Goal: Obtain resource: Download file/media

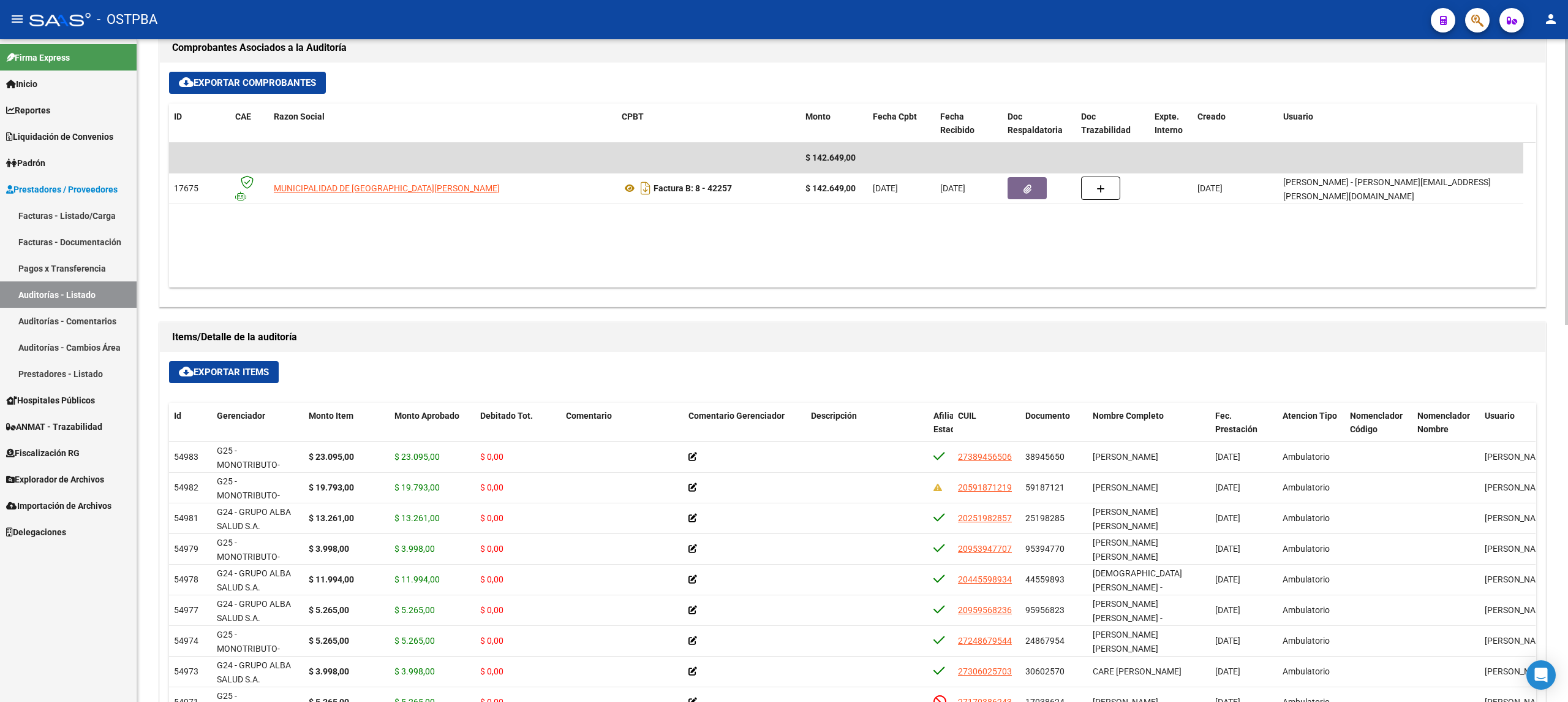
scroll to position [735, 0]
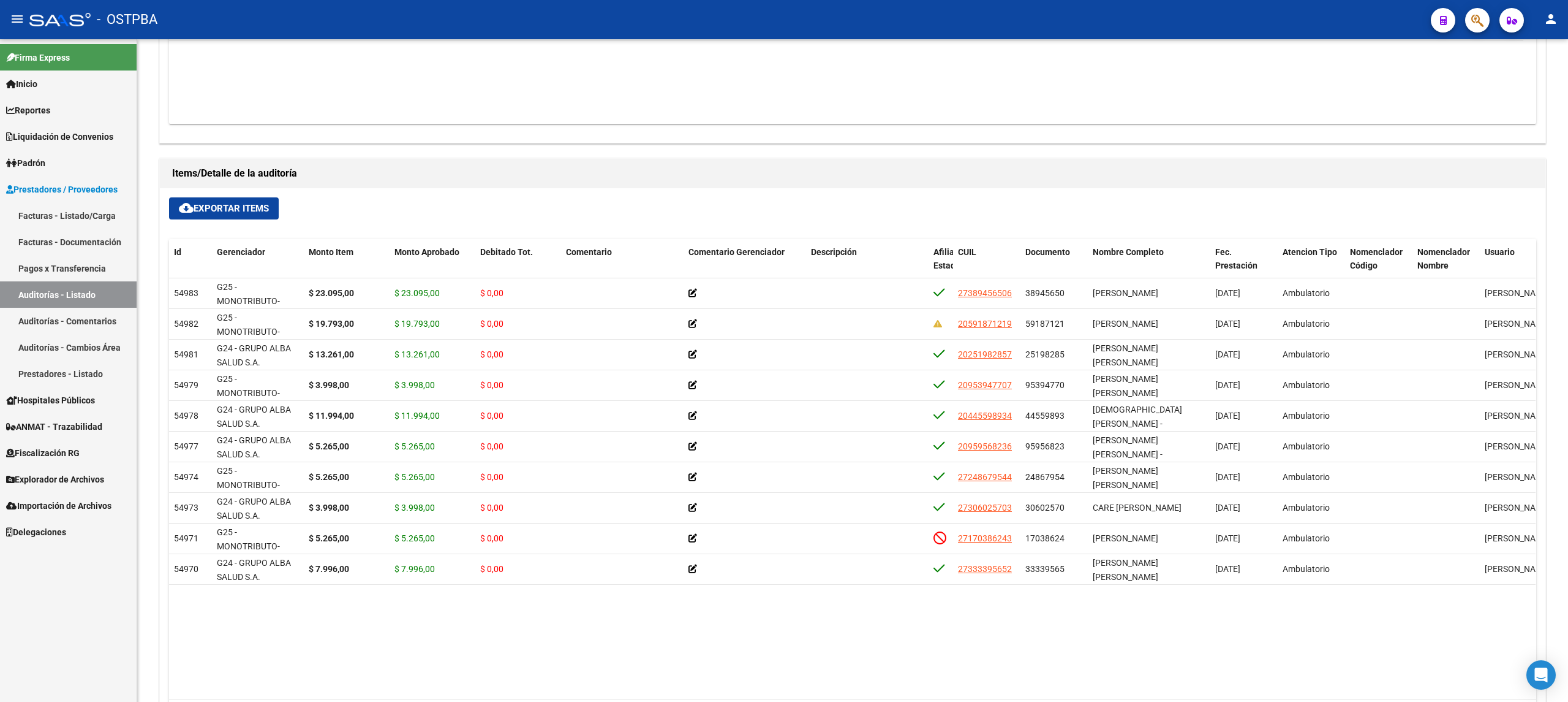
click at [49, 292] on link "Auditorías - Listado" at bounding box center [68, 294] width 137 height 27
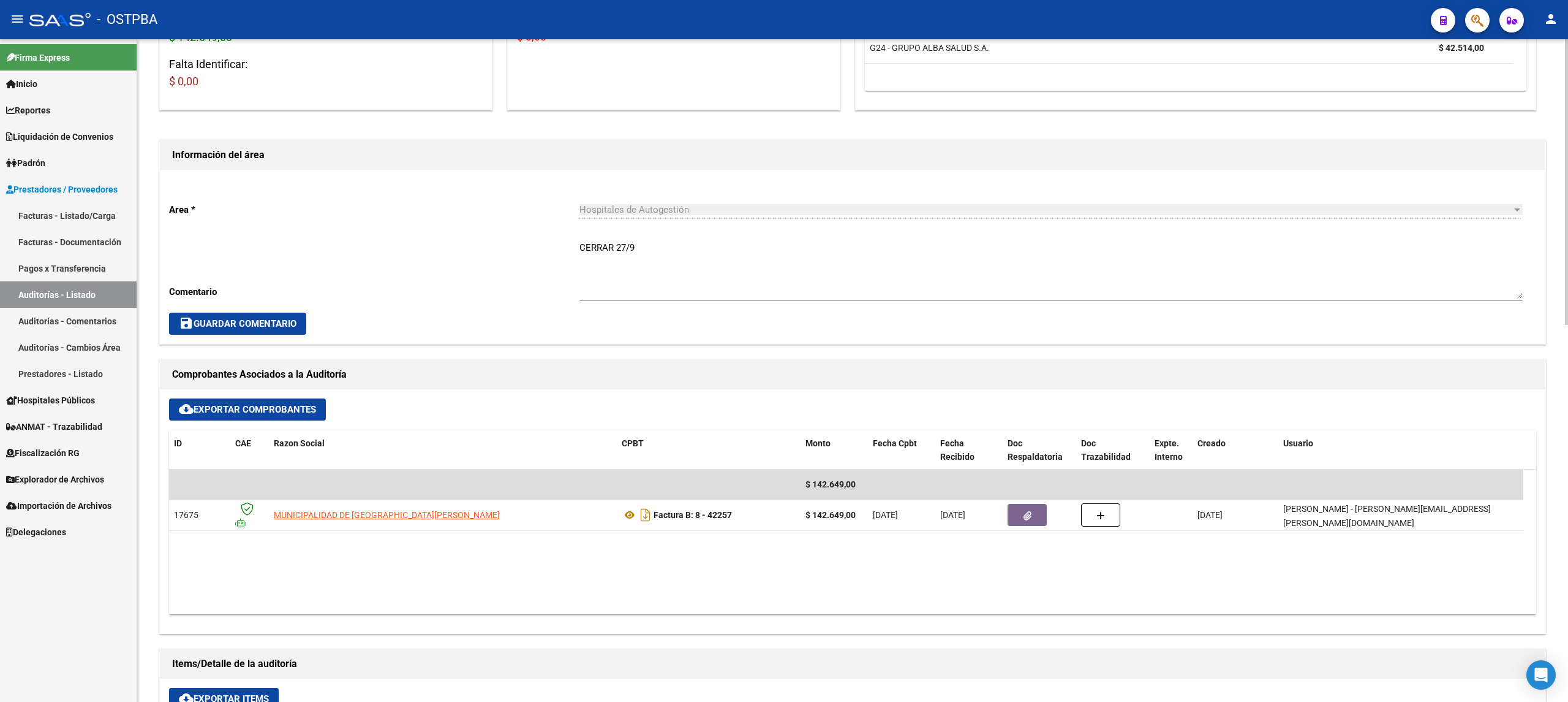
scroll to position [327, 0]
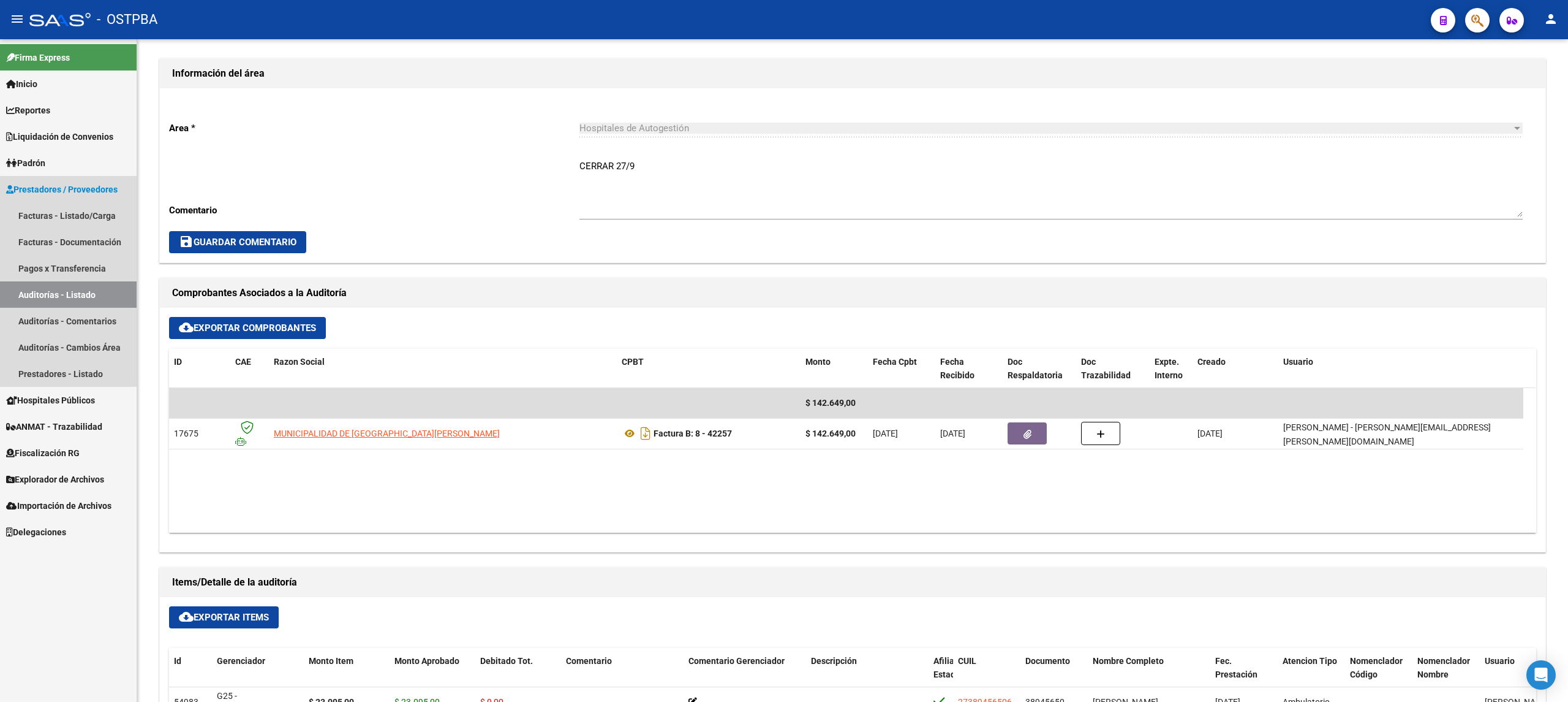
click at [91, 294] on link "Auditorías - Listado" at bounding box center [68, 294] width 137 height 27
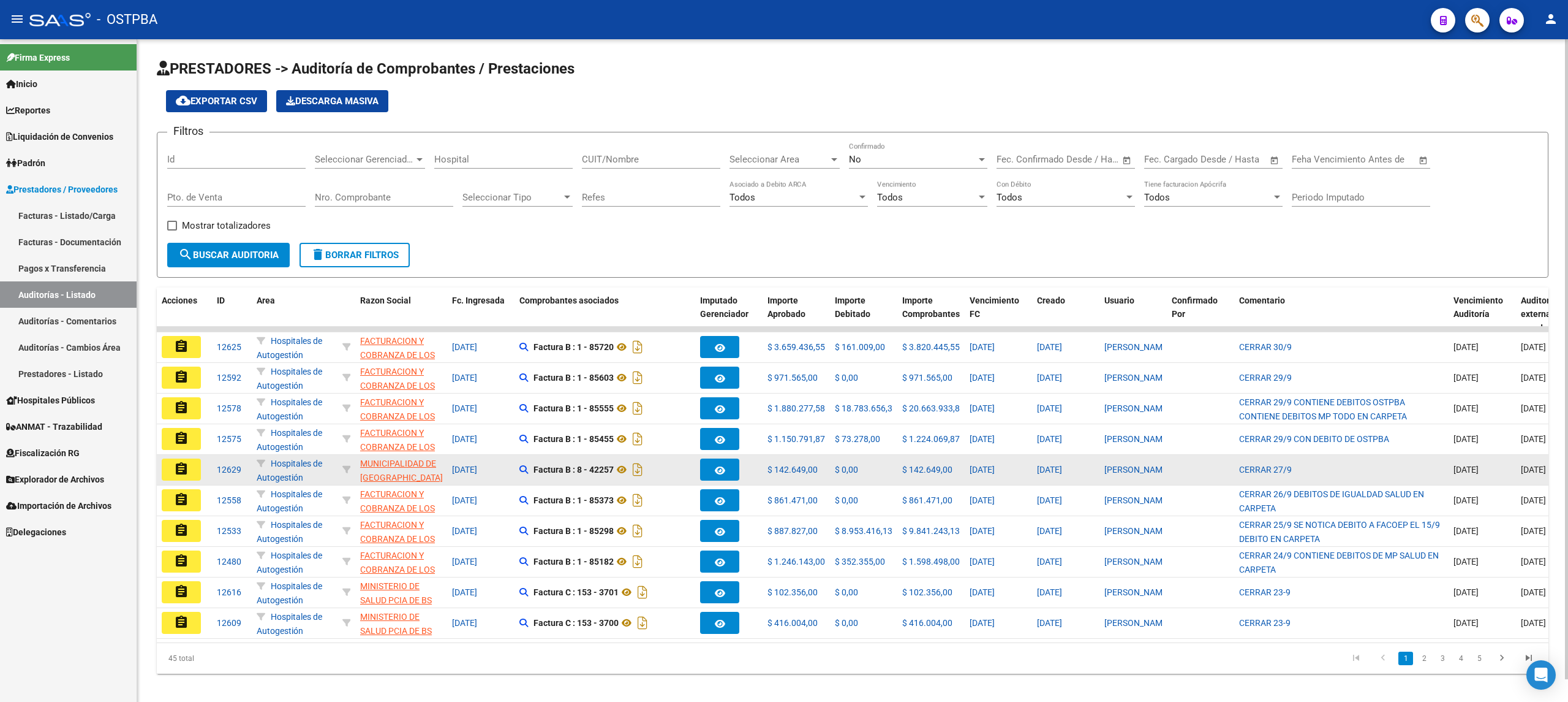
click at [177, 464] on mat-icon "assignment" at bounding box center [181, 469] width 15 height 15
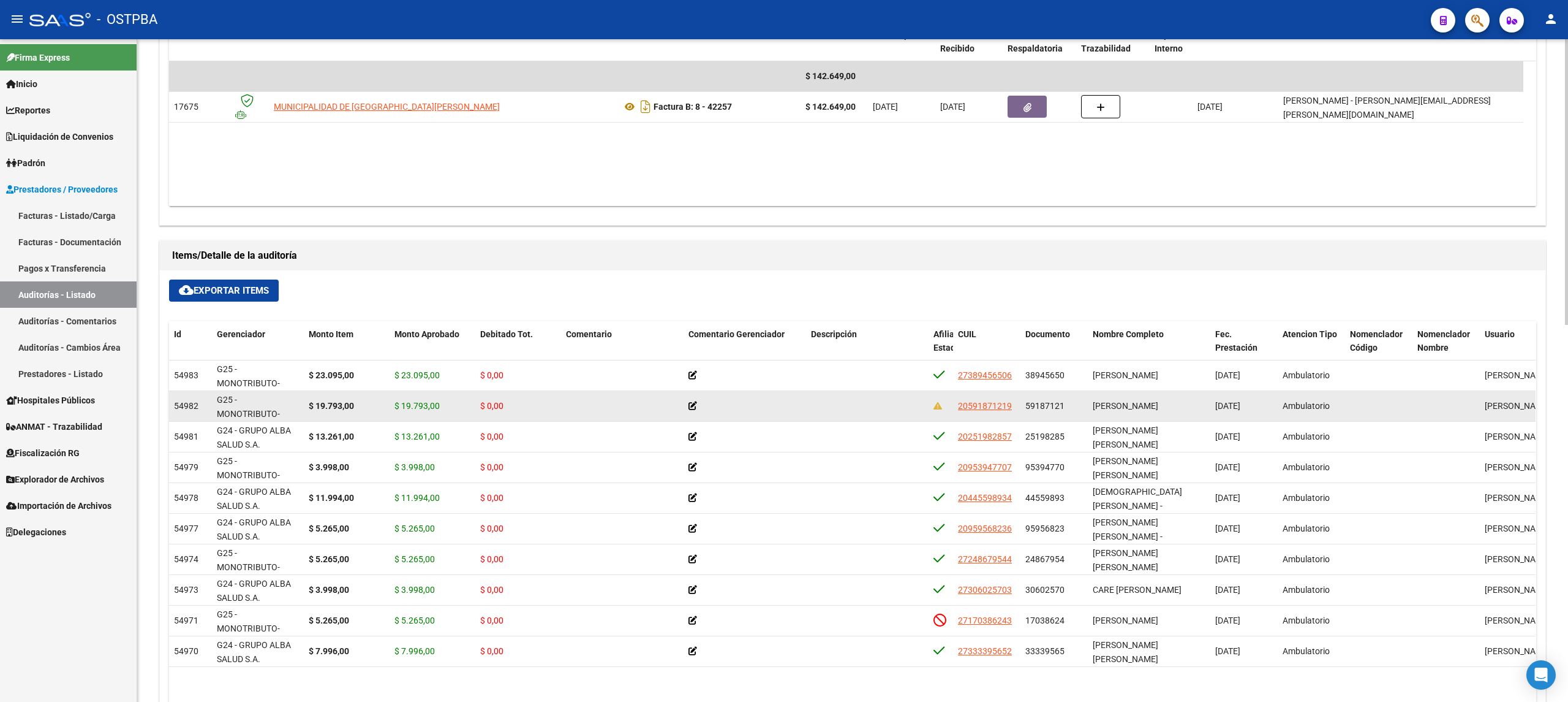
scroll to position [490, 0]
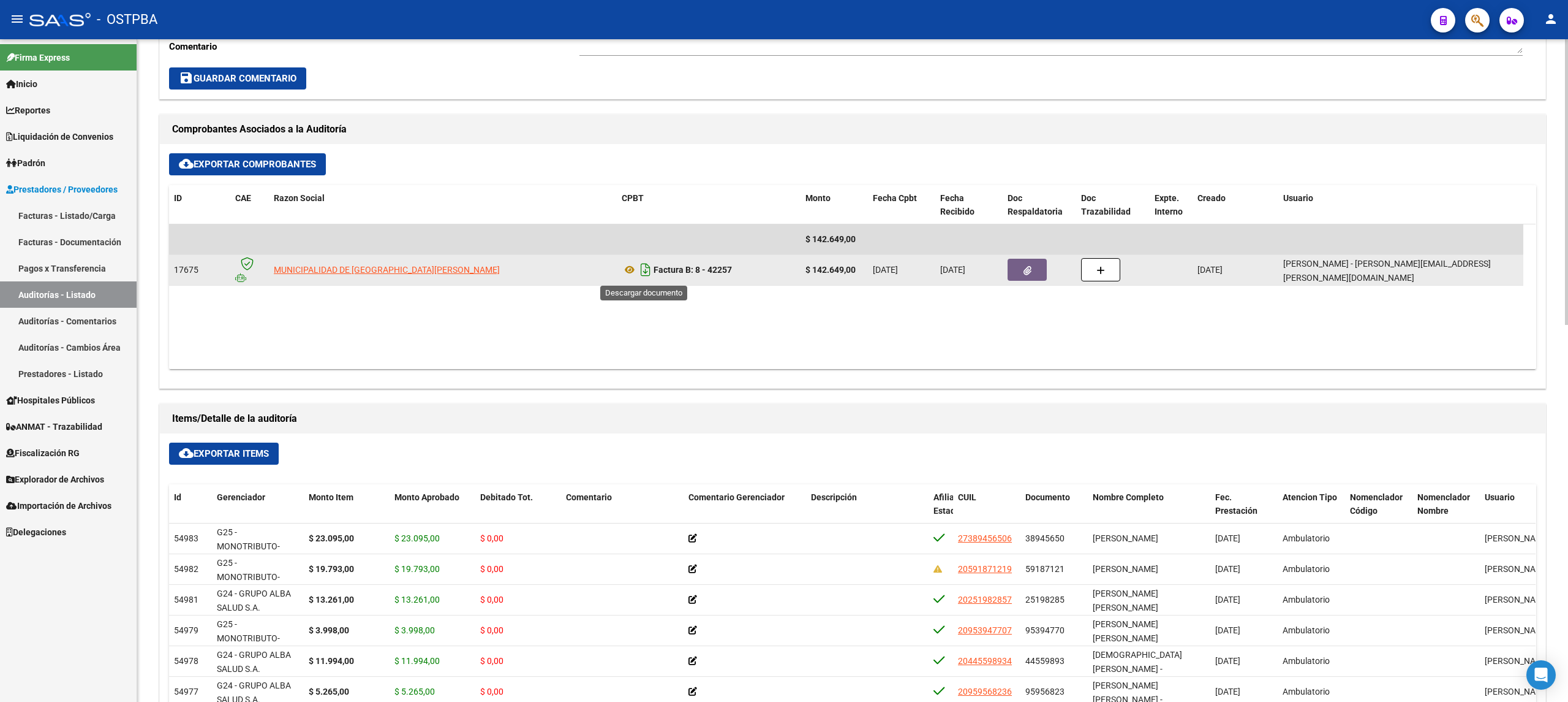
click at [647, 275] on icon "Descargar documento" at bounding box center [646, 270] width 16 height 20
click at [1041, 268] on button "button" at bounding box center [1028, 270] width 39 height 22
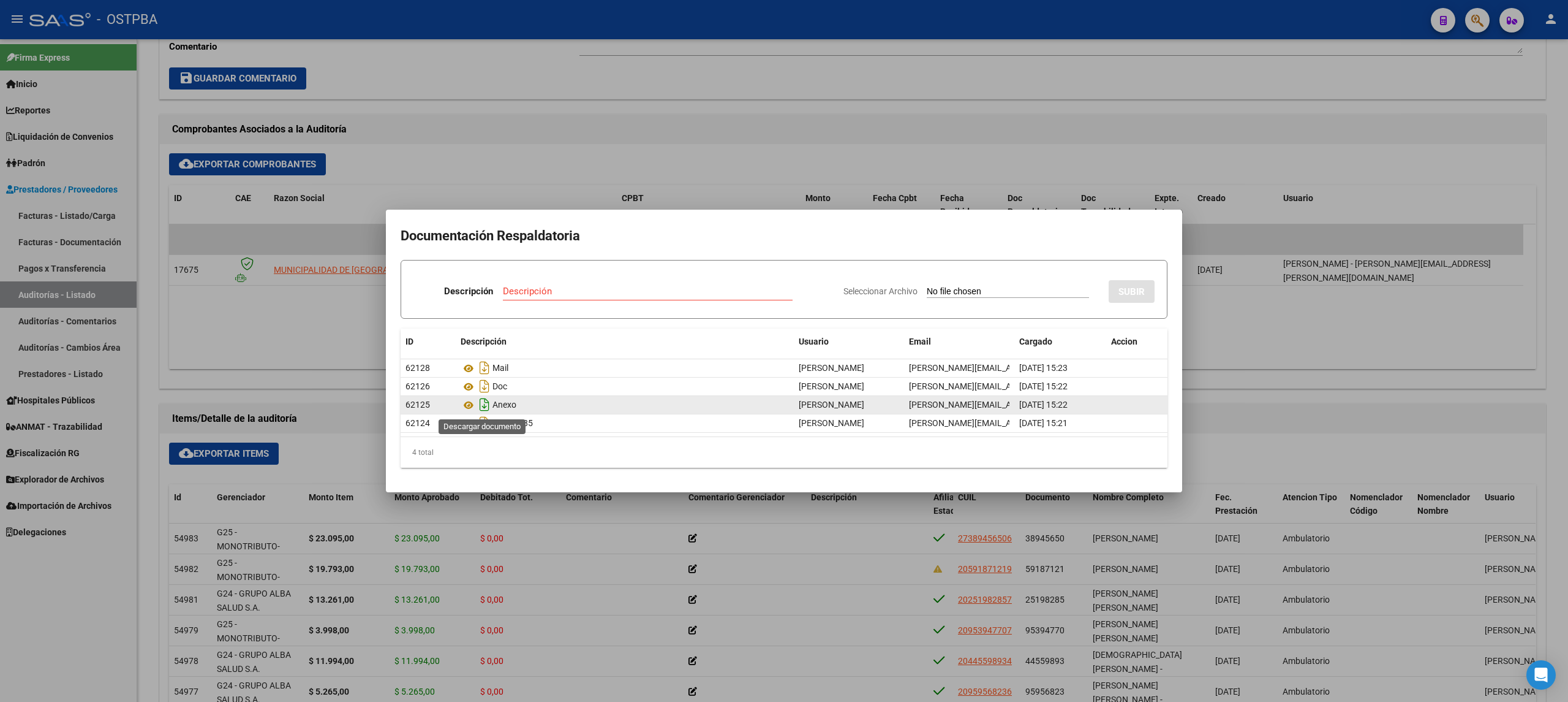
click at [480, 410] on icon "Descargar documento" at bounding box center [484, 405] width 16 height 20
click at [570, 175] on div at bounding box center [784, 351] width 1568 height 702
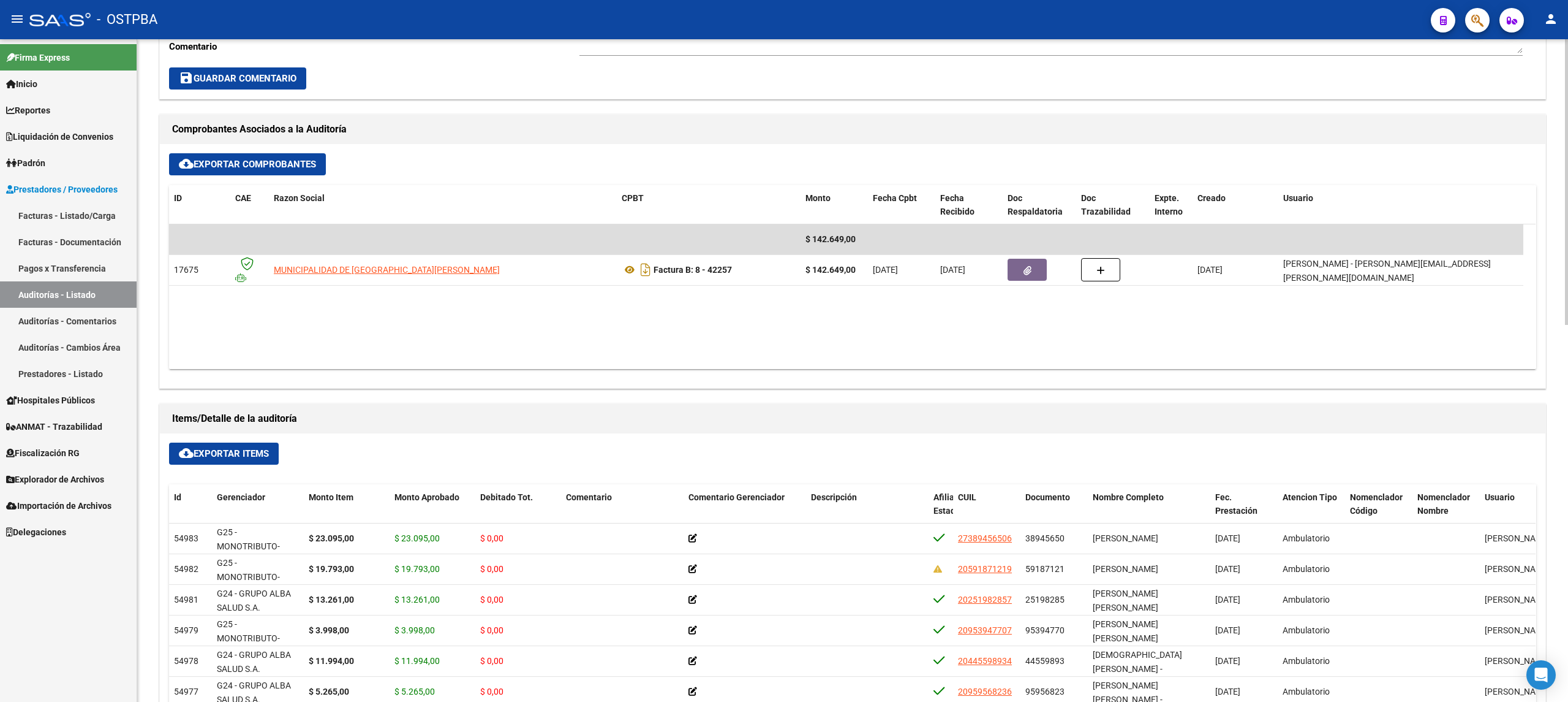
scroll to position [0, 0]
